Goal: Task Accomplishment & Management: Use online tool/utility

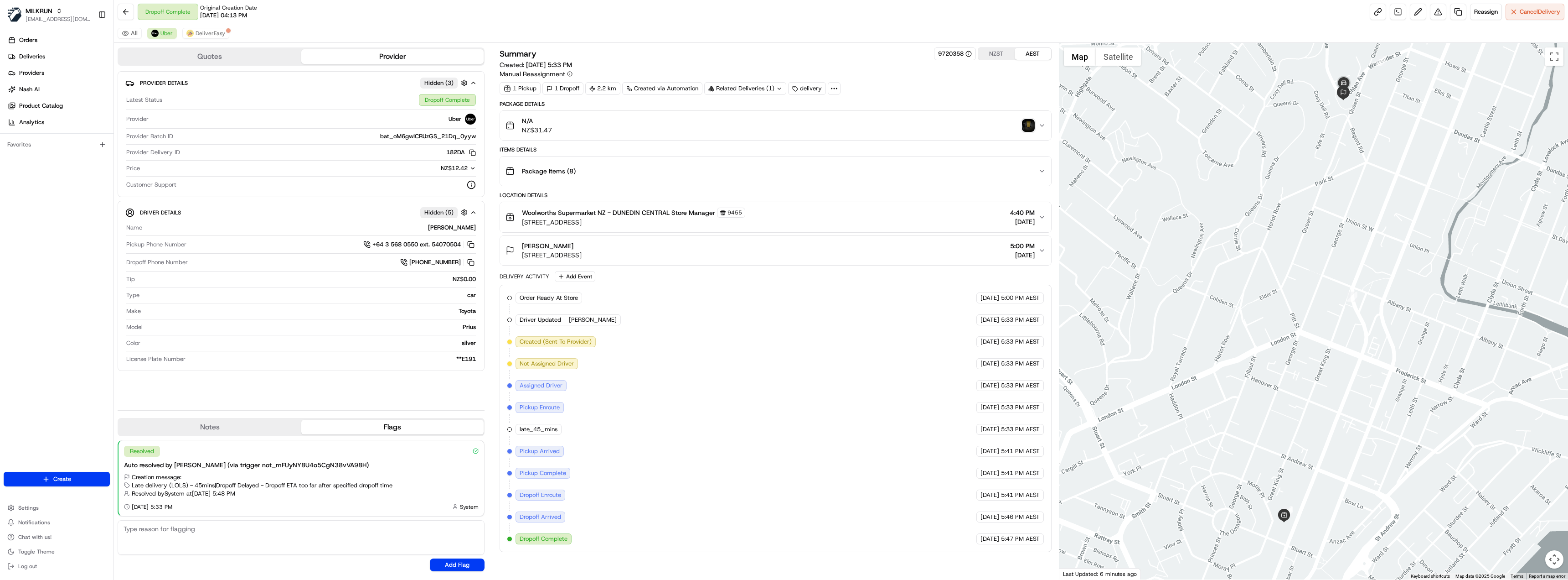
click at [47, 56] on link "Deliveries" at bounding box center [59, 56] width 109 height 14
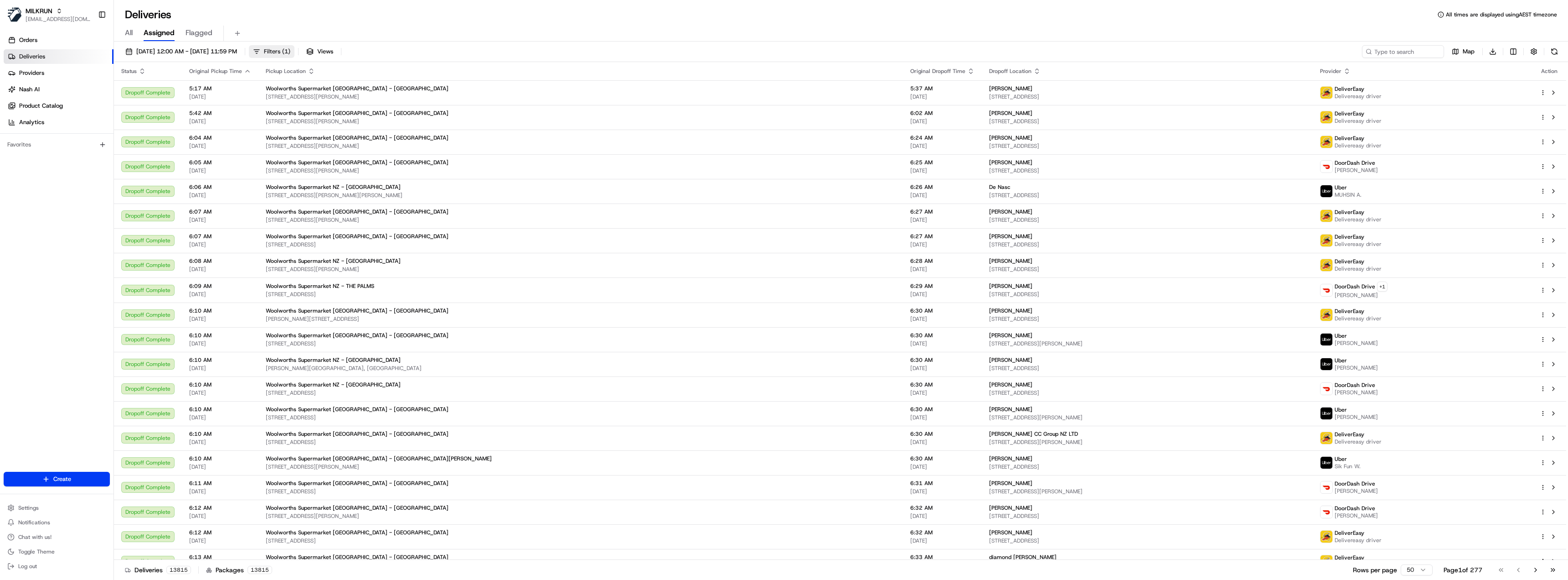
click at [291, 53] on span "Filters ( 1 )" at bounding box center [277, 51] width 27 height 9
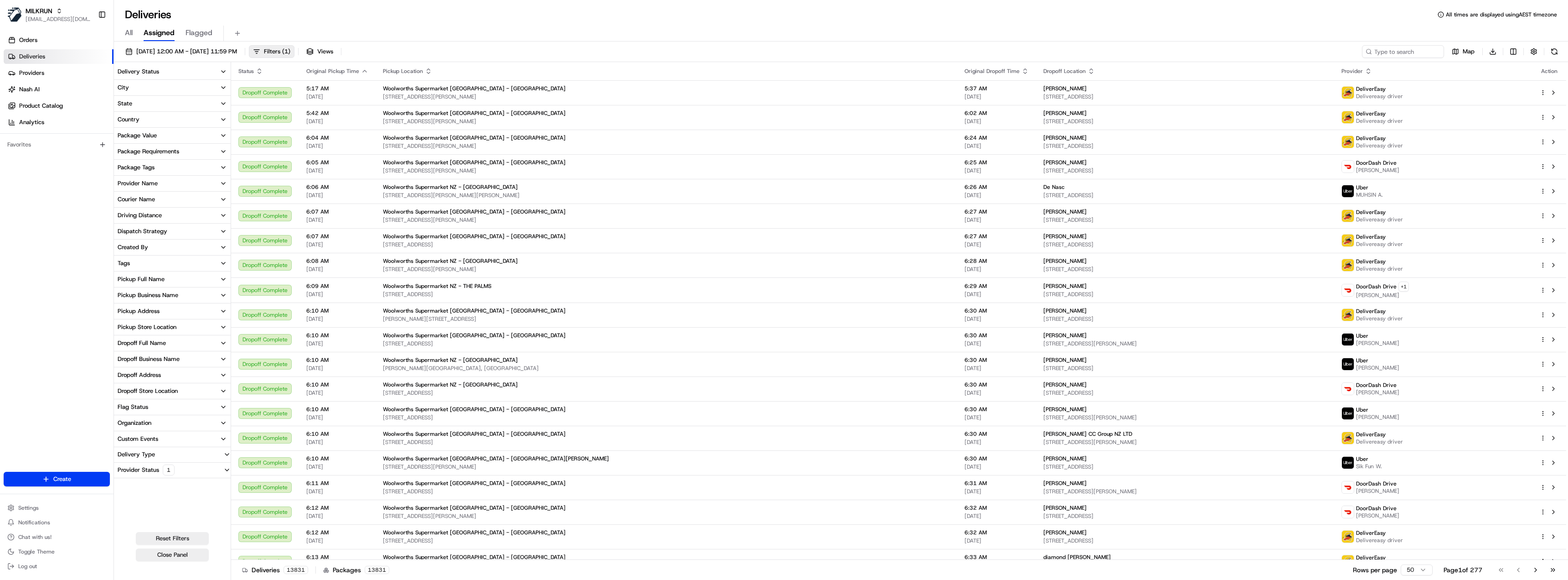
click at [145, 469] on div "Provider Status 1" at bounding box center [146, 470] width 64 height 11
click at [149, 437] on div "Custom Events" at bounding box center [138, 439] width 40 height 9
click at [157, 458] on input at bounding box center [178, 455] width 102 height 14
type input "dispatch"
click at [147, 408] on div "Flag Status" at bounding box center [133, 406] width 31 height 9
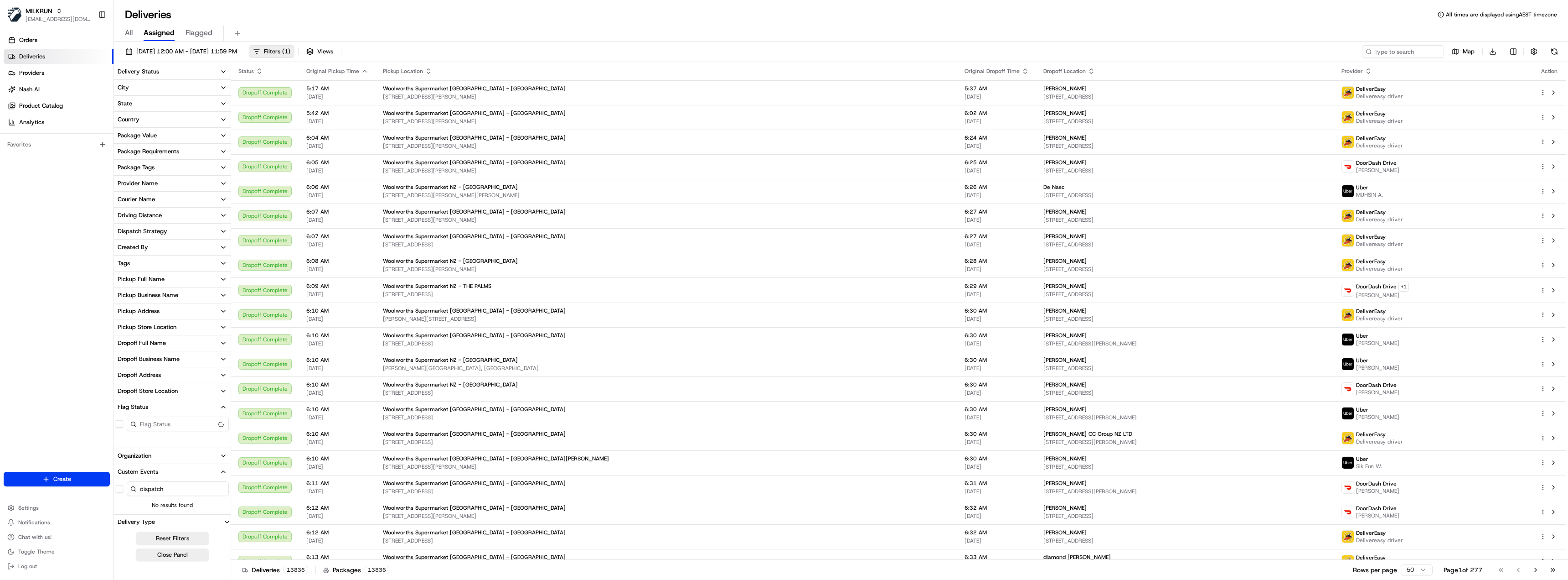
click at [154, 419] on input at bounding box center [178, 423] width 102 height 14
type input "dispatch"
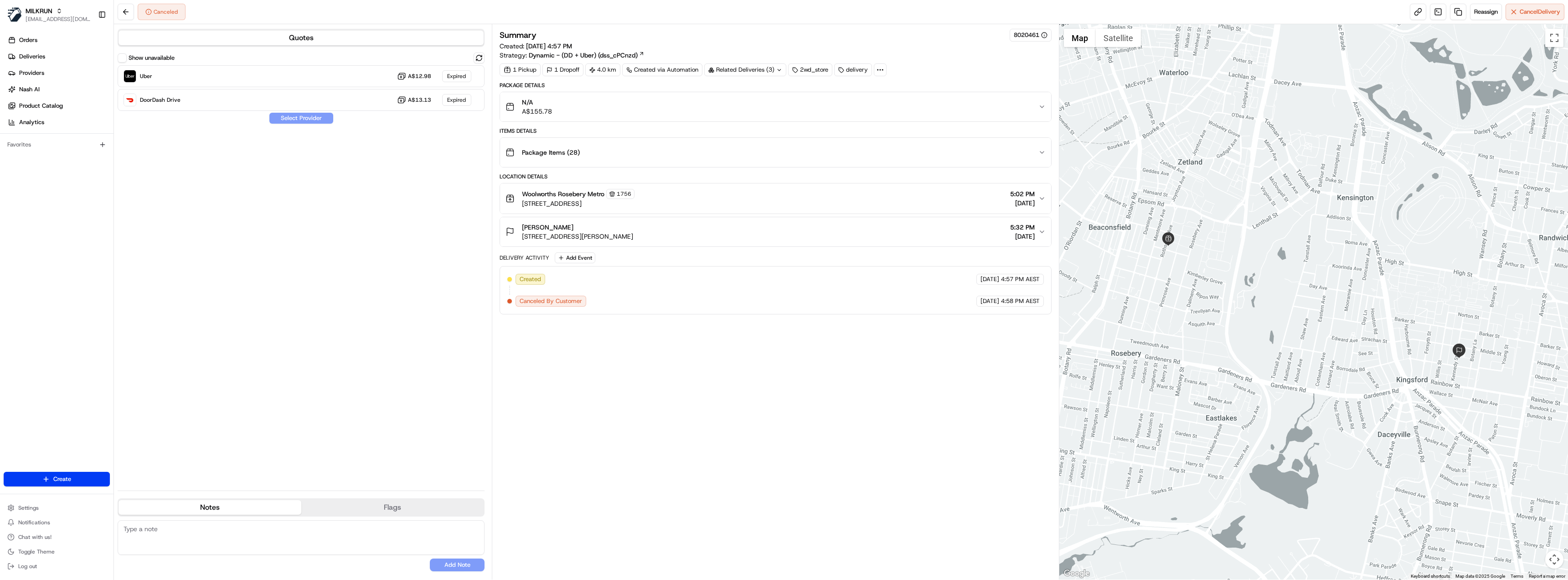
click at [773, 70] on div "Related Deliveries (3)" at bounding box center [745, 69] width 82 height 12
click at [763, 105] on span "job_9YFmuxwAcBHPBaU6JKsdVn" at bounding box center [769, 106] width 91 height 9
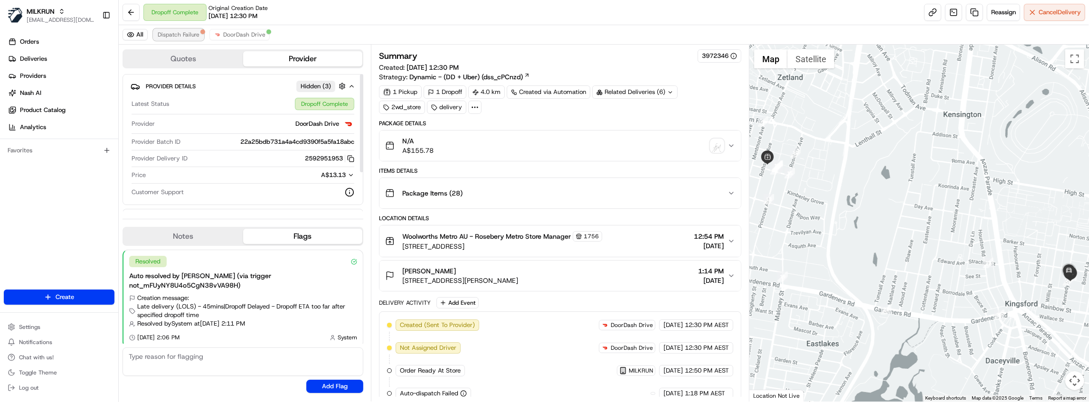
click at [178, 34] on span "Dispatch Failure" at bounding box center [179, 35] width 42 height 8
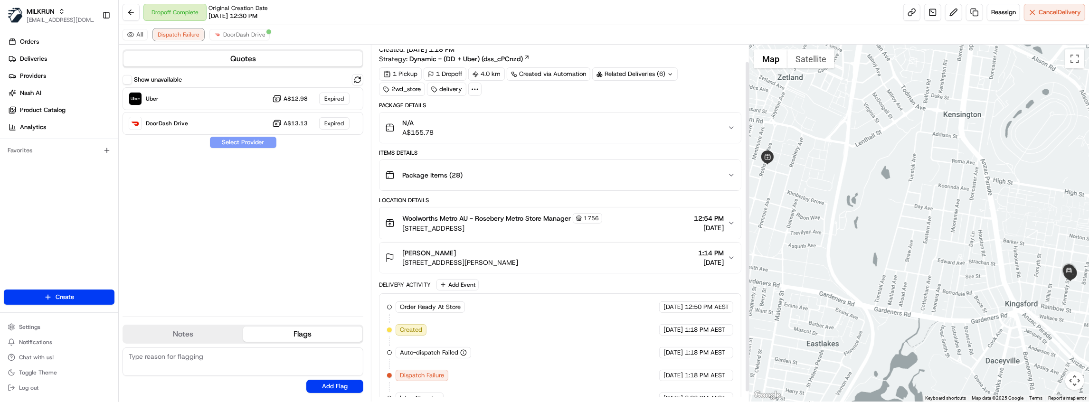
scroll to position [28, 0]
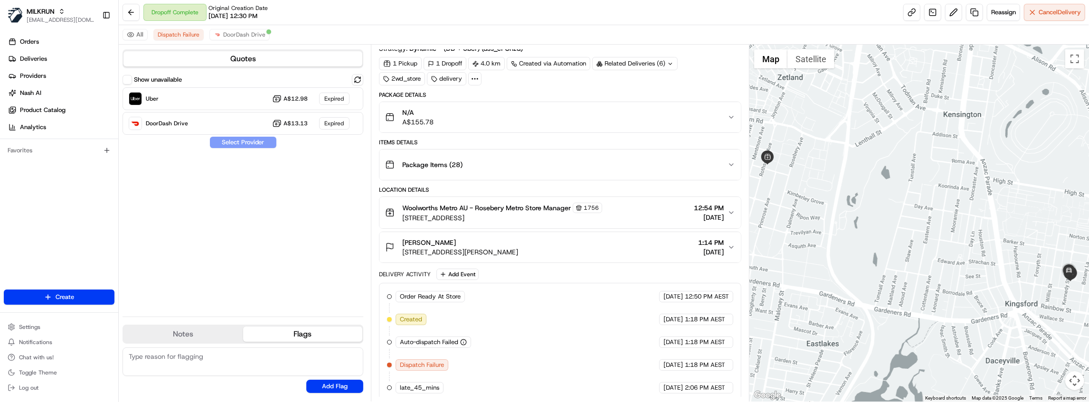
drag, startPoint x: 446, startPoint y: 240, endPoint x: 403, endPoint y: 242, distance: 43.8
click at [403, 242] on div "jenna maissin" at bounding box center [460, 242] width 116 height 9
copy span "jenna maissin"
click at [467, 117] on div "N/A A$155.78" at bounding box center [556, 117] width 342 height 19
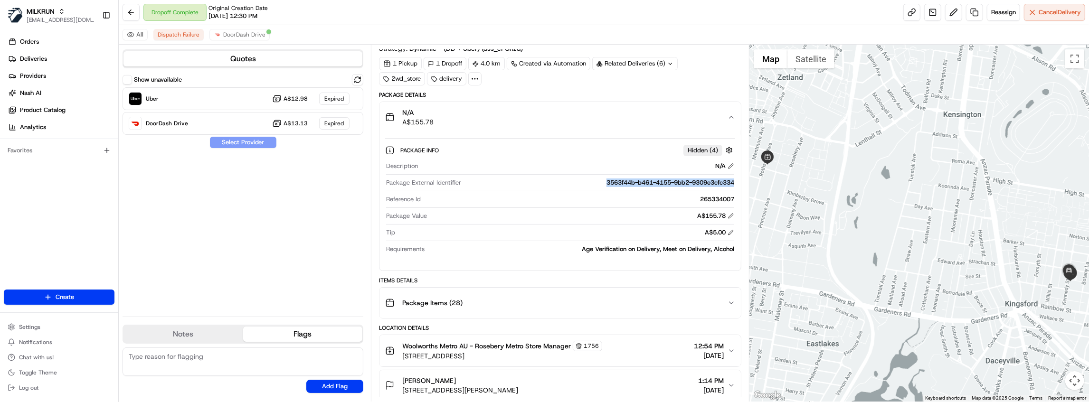
drag, startPoint x: 598, startPoint y: 180, endPoint x: 735, endPoint y: 179, distance: 136.3
click at [735, 179] on div "Description N/A Package External Identifier 3563f44b-b461-4155-9bb2-9309e3cfc33…" at bounding box center [560, 207] width 350 height 99
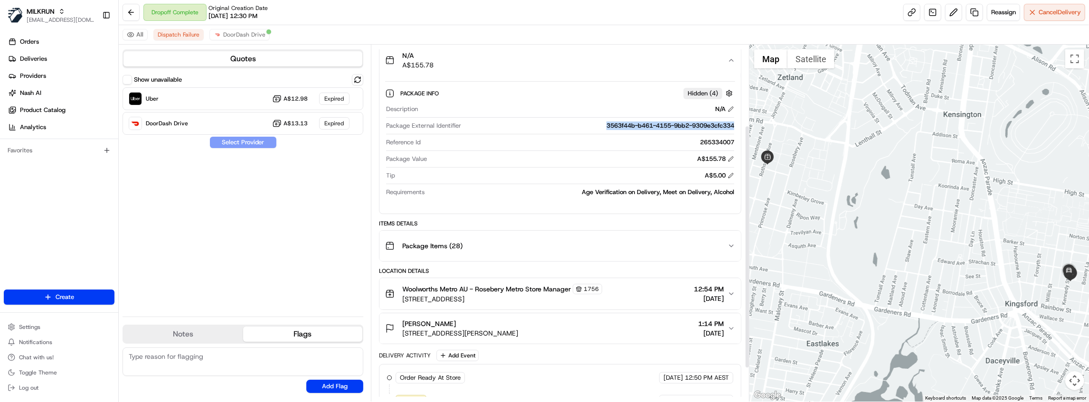
scroll to position [0, 0]
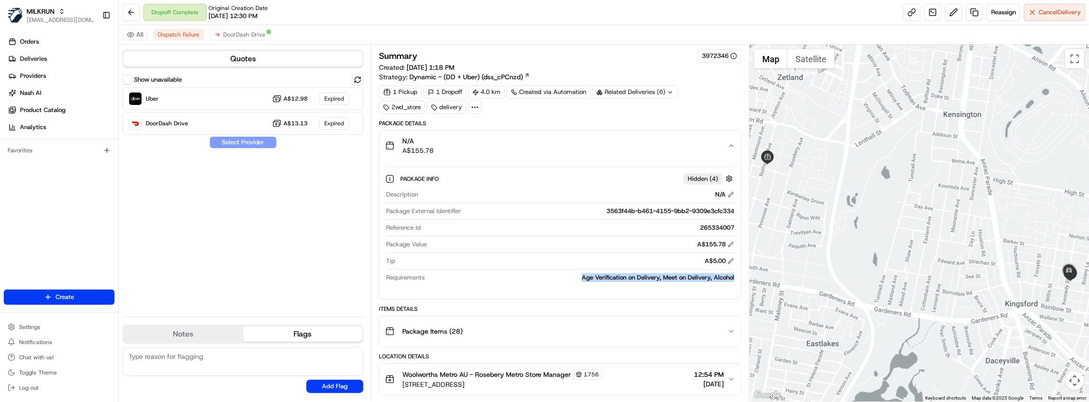
drag, startPoint x: 575, startPoint y: 273, endPoint x: 739, endPoint y: 276, distance: 163.4
click at [739, 276] on div "Package Info Hidden ( 4 ) Description N/A Package External Identifier 3563f44b-…" at bounding box center [559, 226] width 361 height 131
click at [538, 285] on div "Package Info Hidden ( 4 ) Description N/A Package External Identifier 3563f44b-…" at bounding box center [559, 226] width 361 height 131
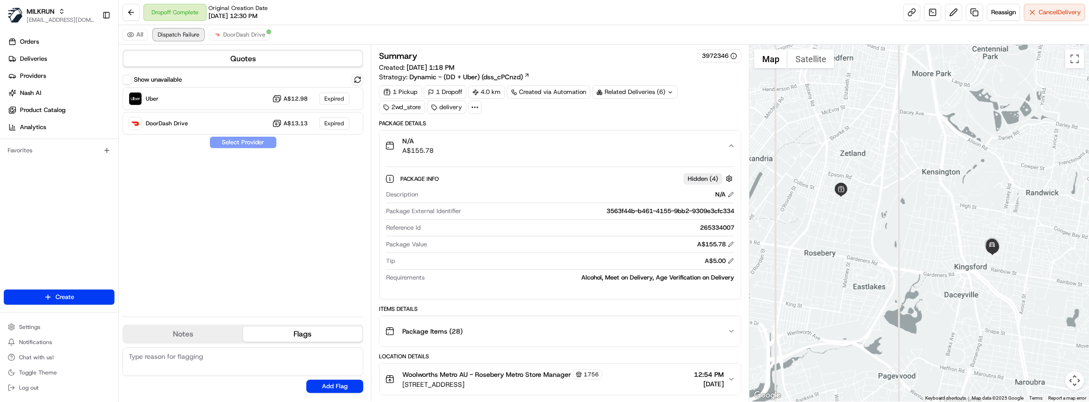
click at [177, 36] on span "Dispatch Failure" at bounding box center [179, 35] width 42 height 8
click at [129, 81] on button "Show unavailable" at bounding box center [127, 79] width 9 height 9
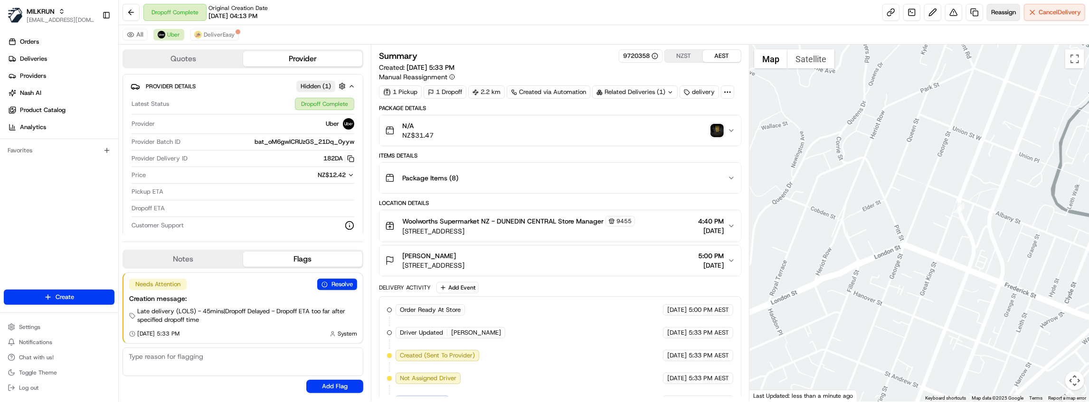
click at [1001, 12] on span "Reassign" at bounding box center [1003, 12] width 25 height 9
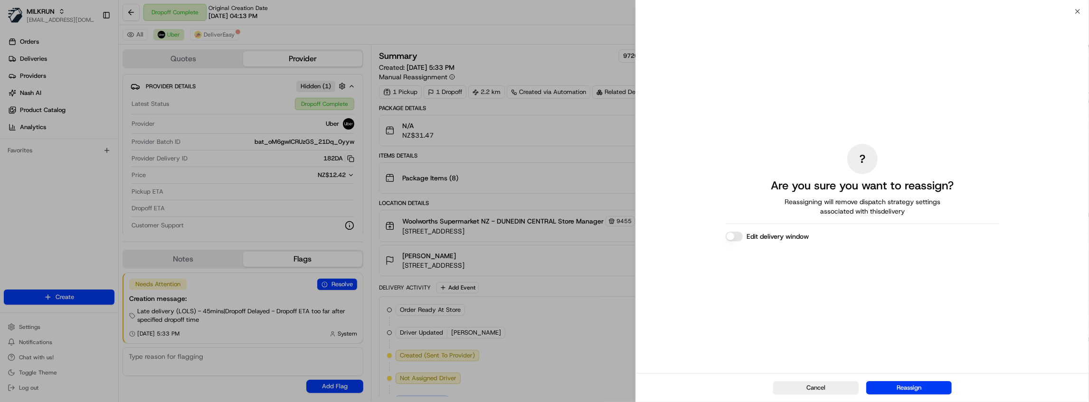
click at [799, 259] on div "? Are you sure you want to reassign? Reassigning will remove dispatch strategy …" at bounding box center [863, 192] width 274 height 358
click at [910, 389] on button "Reassign" at bounding box center [908, 387] width 85 height 13
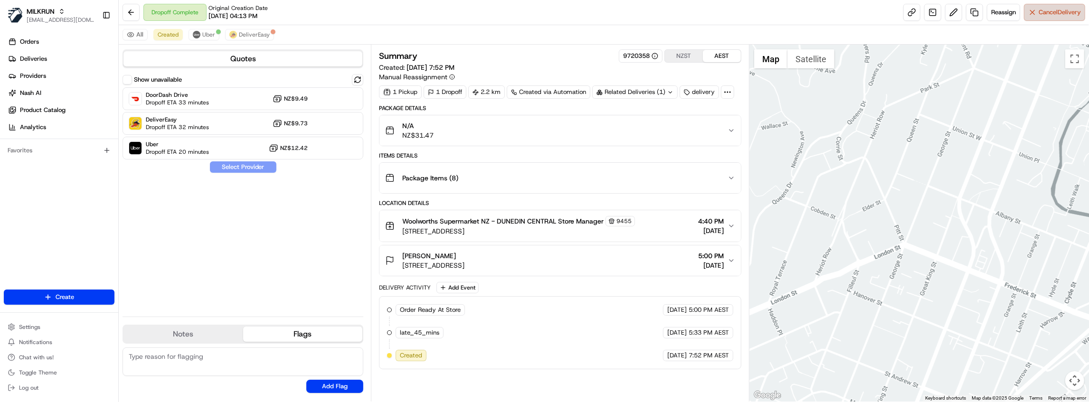
click at [1048, 17] on button "Cancel Delivery" at bounding box center [1054, 12] width 61 height 17
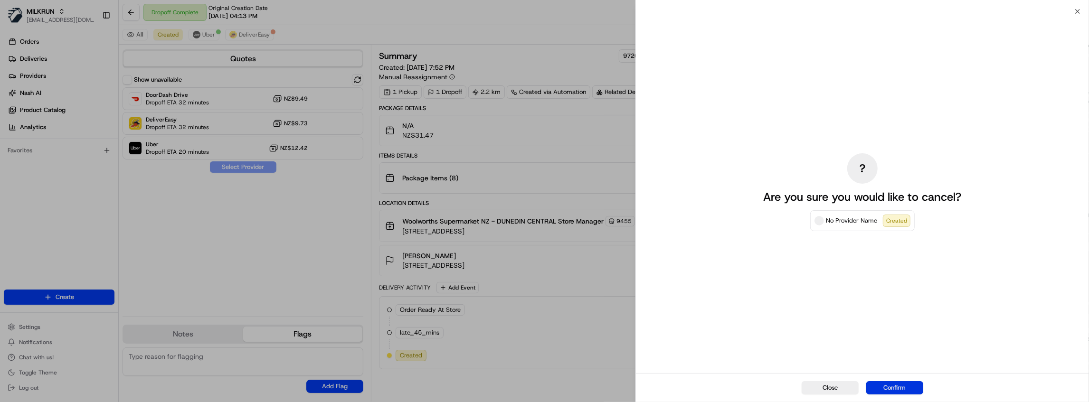
click at [908, 393] on button "Confirm" at bounding box center [894, 387] width 57 height 13
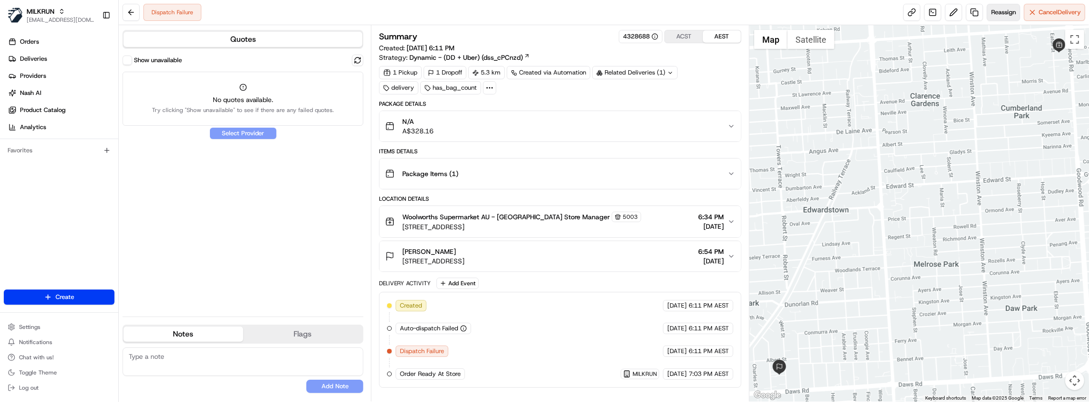
click at [996, 16] on span "Reassign" at bounding box center [1003, 12] width 25 height 9
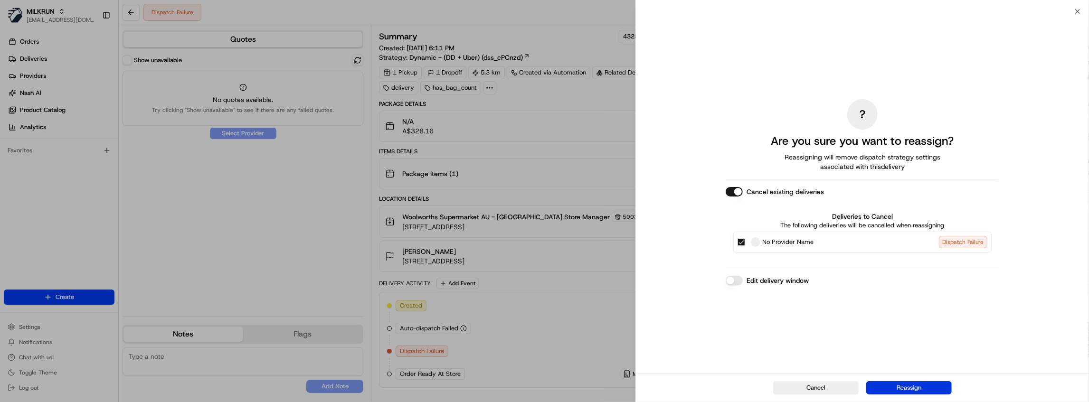
click at [927, 384] on button "Reassign" at bounding box center [908, 387] width 85 height 13
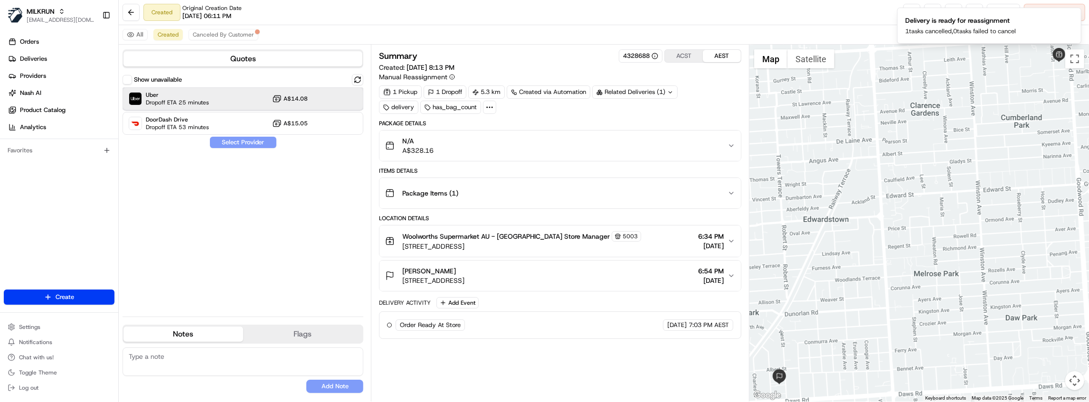
click at [241, 98] on div "Uber Dropoff ETA 25 minutes A$14.08" at bounding box center [243, 98] width 241 height 23
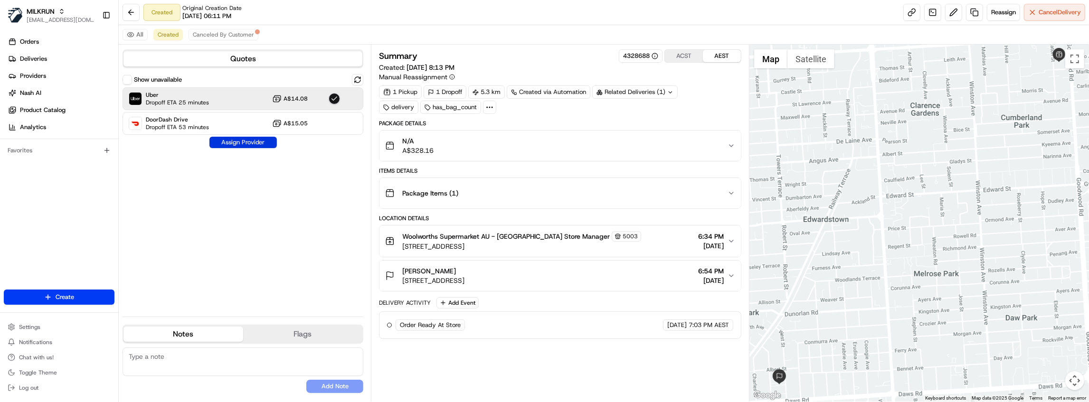
click at [243, 143] on button "Assign Provider" at bounding box center [242, 142] width 67 height 11
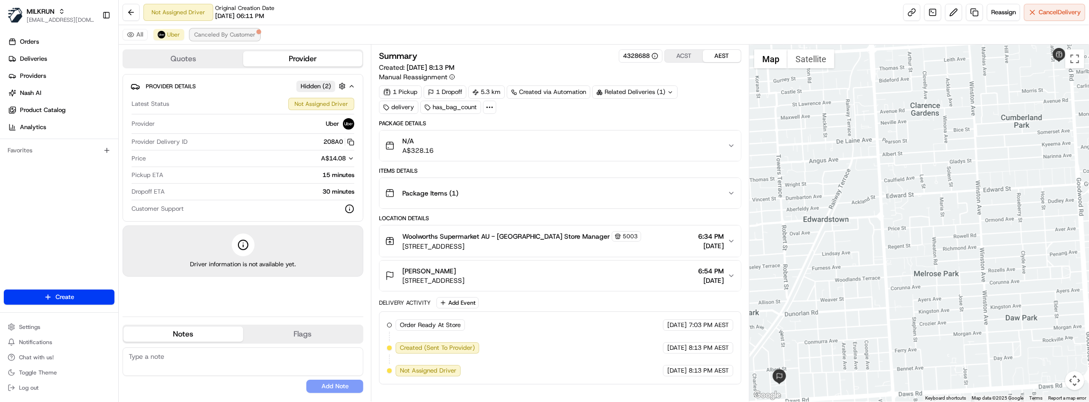
click at [240, 34] on span "Canceled By Customer" at bounding box center [224, 35] width 61 height 8
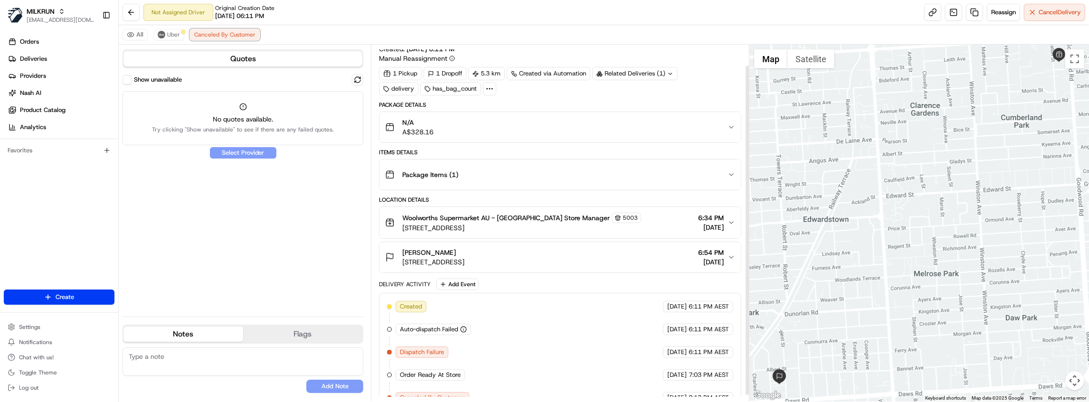
scroll to position [28, 0]
